Goal: Transaction & Acquisition: Purchase product/service

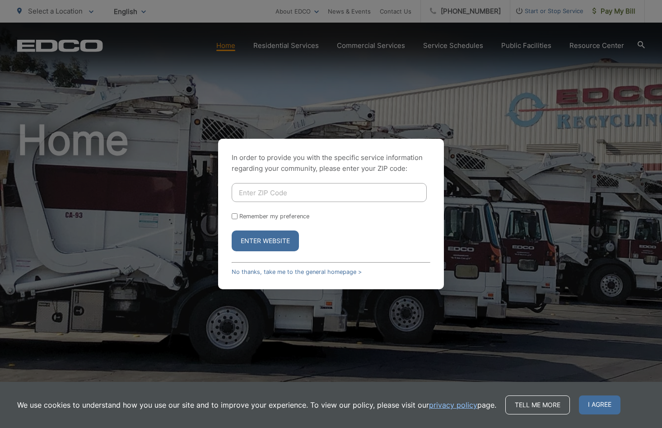
click at [340, 199] on input "Enter ZIP Code" at bounding box center [329, 192] width 195 height 19
type input "92020"
click at [232, 230] on button "Enter Website" at bounding box center [265, 240] width 67 height 21
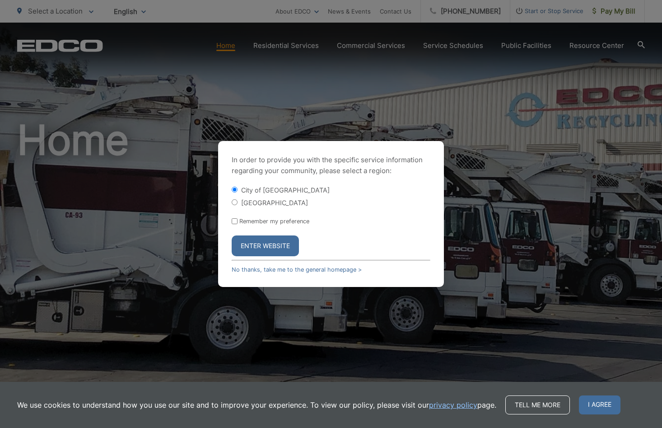
click at [282, 239] on button "Enter Website" at bounding box center [265, 245] width 67 height 21
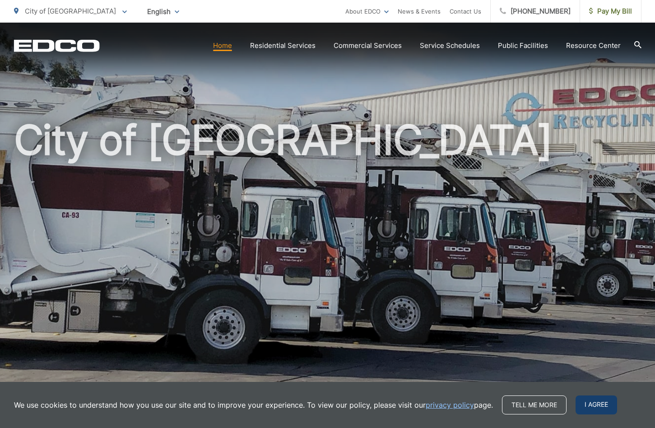
click at [606, 401] on span "I agree" at bounding box center [597, 404] width 42 height 19
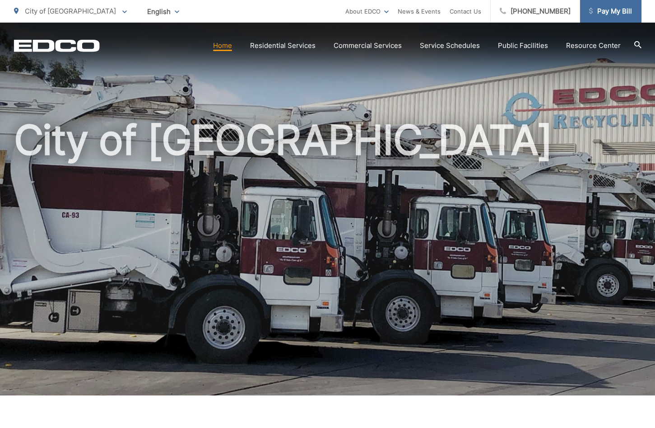
click at [595, 8] on span "Pay My Bill" at bounding box center [610, 11] width 43 height 11
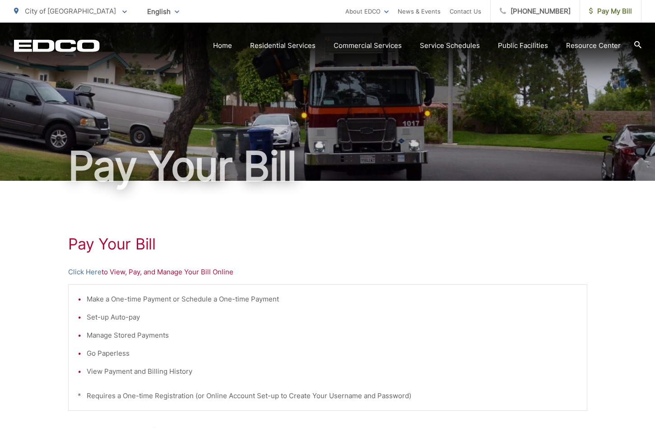
click at [161, 269] on p "Click Here to View, Pay, and Manage Your Bill Online" at bounding box center [327, 272] width 519 height 11
click at [91, 273] on link "Click Here" at bounding box center [84, 272] width 33 height 11
